Goal: Transaction & Acquisition: Purchase product/service

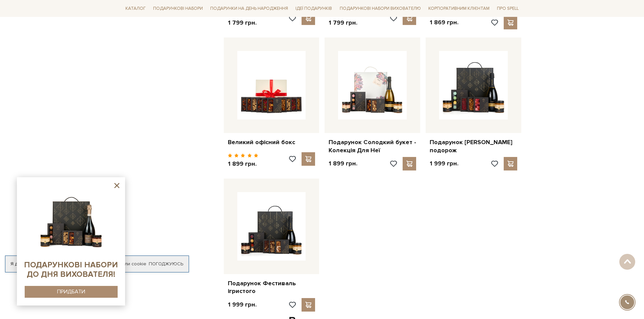
scroll to position [541, 0]
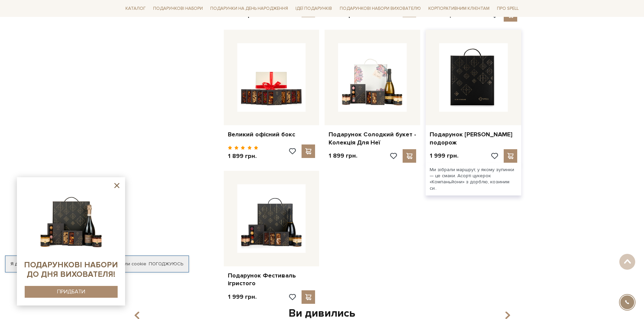
click at [480, 96] on img at bounding box center [473, 77] width 69 height 69
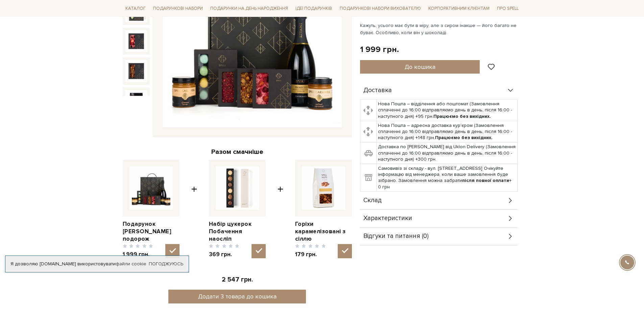
scroll to position [169, 0]
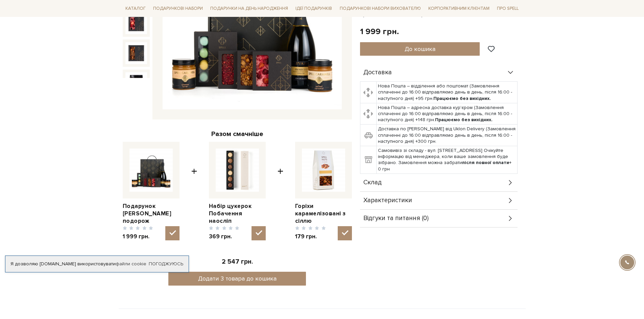
click at [460, 182] on div "Склад" at bounding box center [439, 183] width 158 height 18
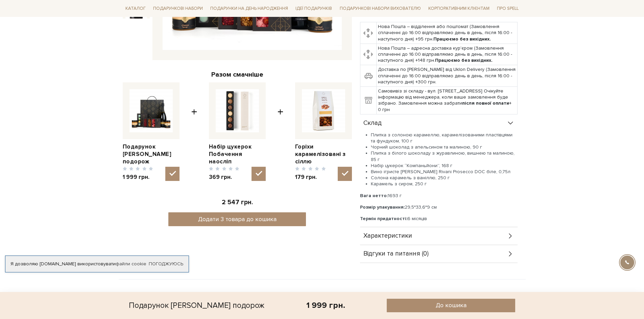
scroll to position [237, 0]
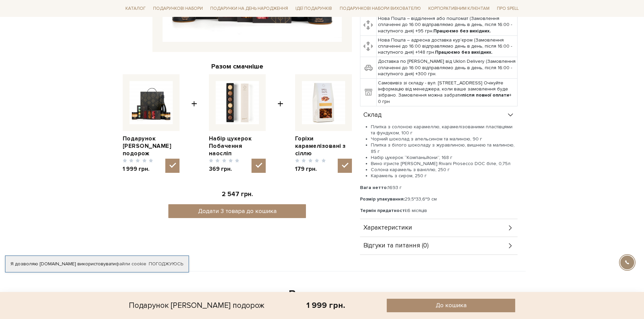
click at [446, 235] on div "Характеристики" at bounding box center [439, 228] width 158 height 18
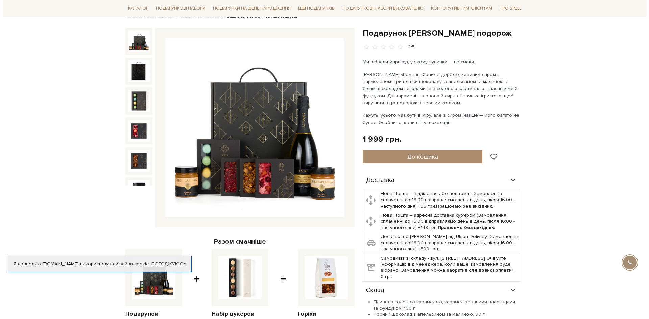
scroll to position [0, 0]
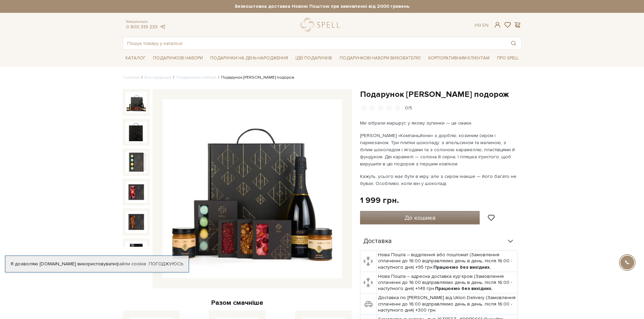
click at [418, 218] on span "До кошика" at bounding box center [420, 217] width 31 height 7
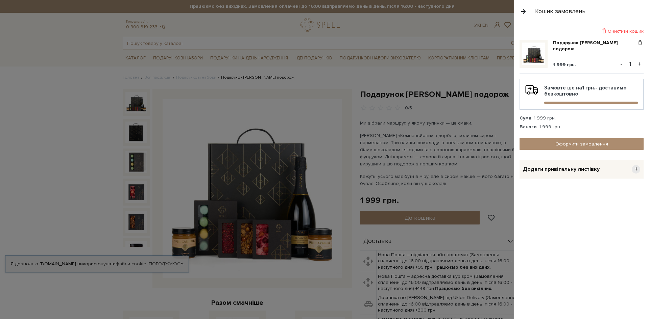
click at [572, 169] on span "Додати привітальну листівку" at bounding box center [561, 169] width 77 height 7
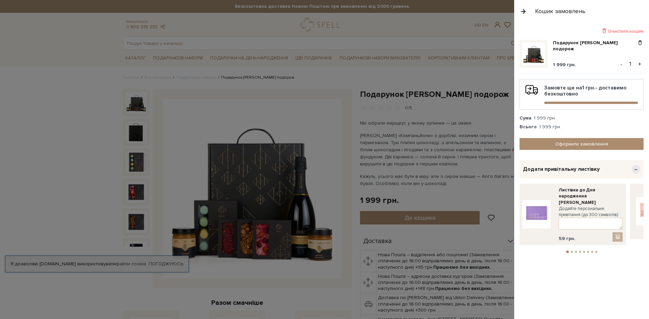
click at [642, 214] on img at bounding box center [650, 211] width 28 height 28
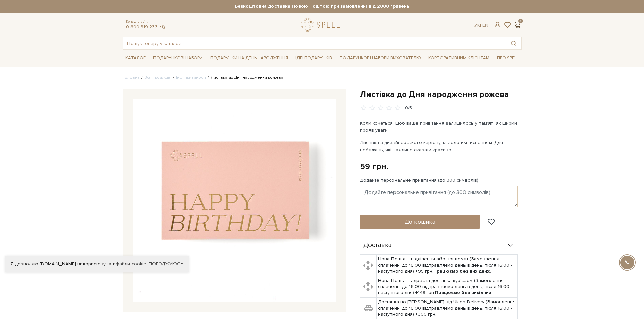
click at [518, 24] on span at bounding box center [517, 24] width 8 height 7
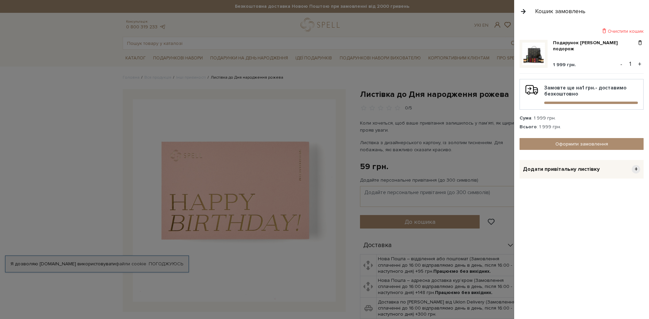
click at [638, 171] on span "+" at bounding box center [636, 169] width 8 height 8
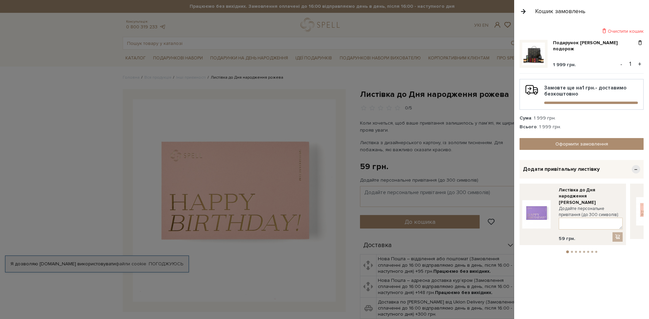
click at [572, 251] on button "2" at bounding box center [572, 252] width 2 height 2
click at [577, 251] on button "3" at bounding box center [576, 252] width 2 height 2
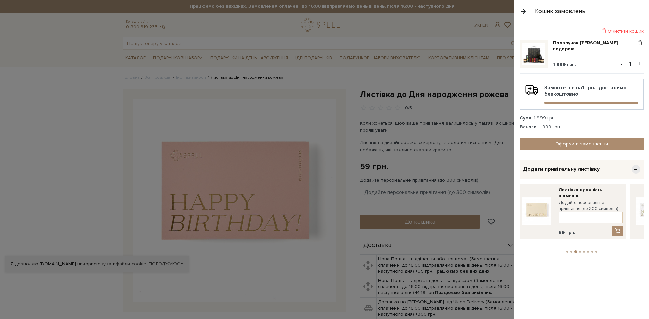
click at [580, 251] on button "4" at bounding box center [580, 252] width 2 height 2
click at [584, 251] on button "5" at bounding box center [584, 252] width 2 height 2
click at [587, 251] on button "6" at bounding box center [588, 252] width 2 height 2
click at [591, 251] on button "7" at bounding box center [592, 252] width 2 height 2
click at [596, 251] on button "8" at bounding box center [596, 252] width 2 height 2
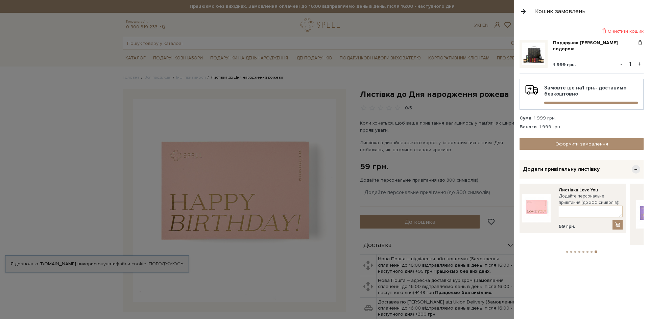
click at [592, 248] on ul "1 2 3 4 5 6 7 8" at bounding box center [582, 251] width 124 height 6
click at [592, 251] on button "7" at bounding box center [591, 252] width 2 height 2
click at [587, 251] on button "6" at bounding box center [587, 252] width 2 height 2
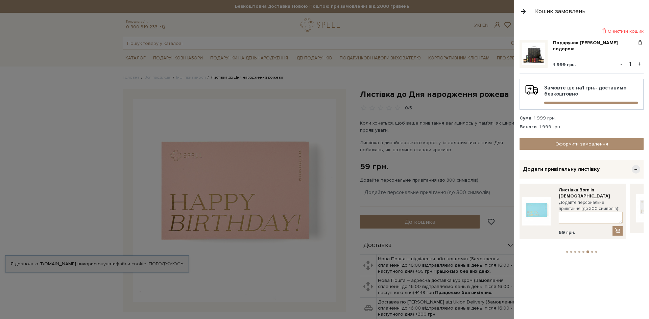
click at [584, 251] on button "5" at bounding box center [583, 252] width 2 height 2
click at [579, 251] on button "4" at bounding box center [579, 252] width 2 height 2
click at [533, 212] on img at bounding box center [536, 211] width 28 height 28
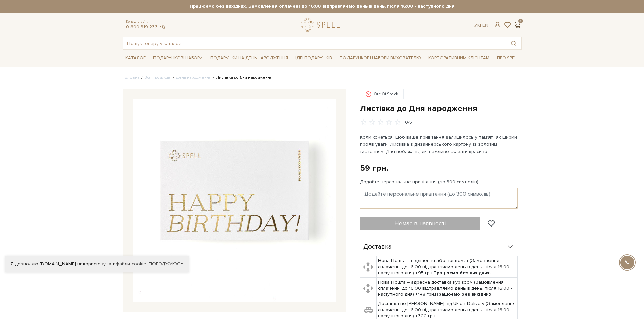
click at [516, 25] on span at bounding box center [517, 24] width 8 height 7
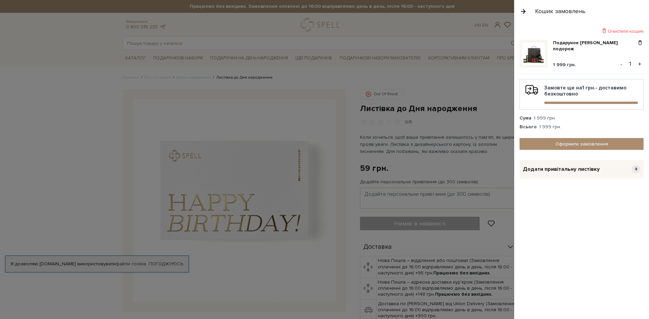
click at [632, 172] on span "+" at bounding box center [636, 169] width 8 height 8
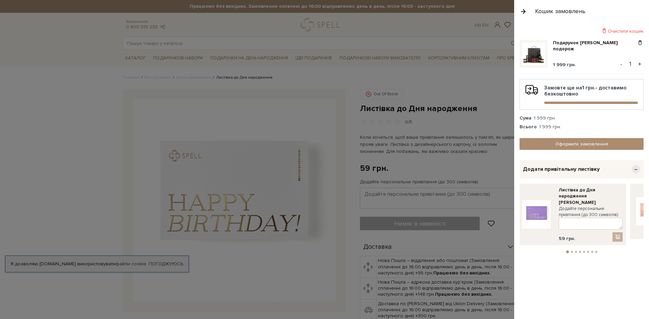
click at [571, 251] on button "2" at bounding box center [572, 252] width 2 height 2
click at [536, 215] on img at bounding box center [536, 211] width 28 height 28
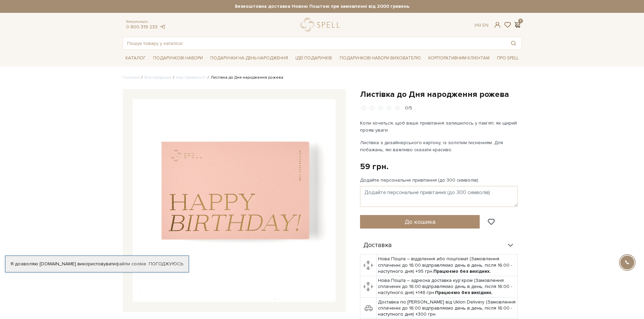
click at [514, 25] on span at bounding box center [517, 24] width 8 height 7
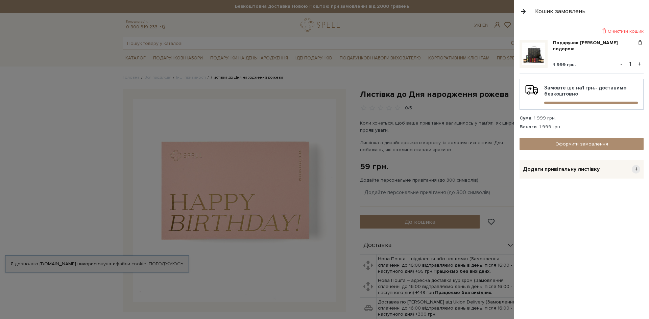
click at [637, 171] on span "+" at bounding box center [636, 169] width 8 height 8
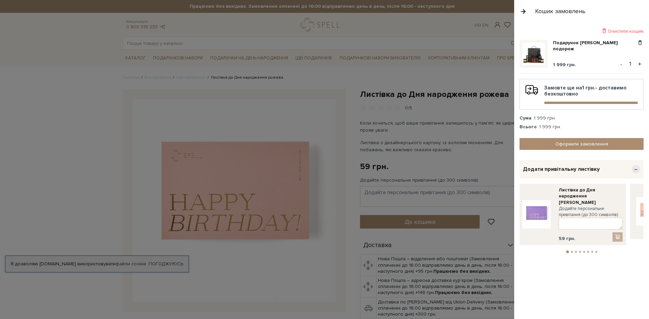
click at [536, 212] on img at bounding box center [536, 214] width 28 height 28
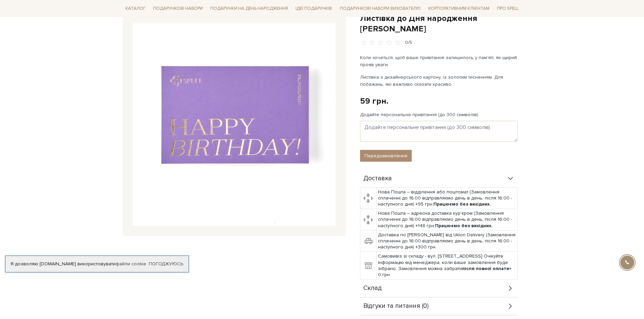
scroll to position [101, 0]
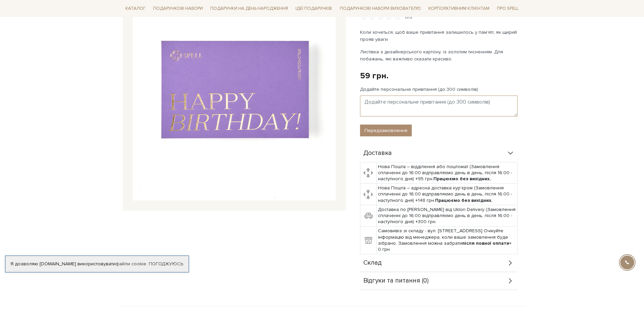
drag, startPoint x: 366, startPoint y: 91, endPoint x: 371, endPoint y: 93, distance: 6.0
click at [366, 96] on textarea "Додайте персональне привітання (до 300 символів)" at bounding box center [439, 106] width 158 height 21
